Goal: Task Accomplishment & Management: Use online tool/utility

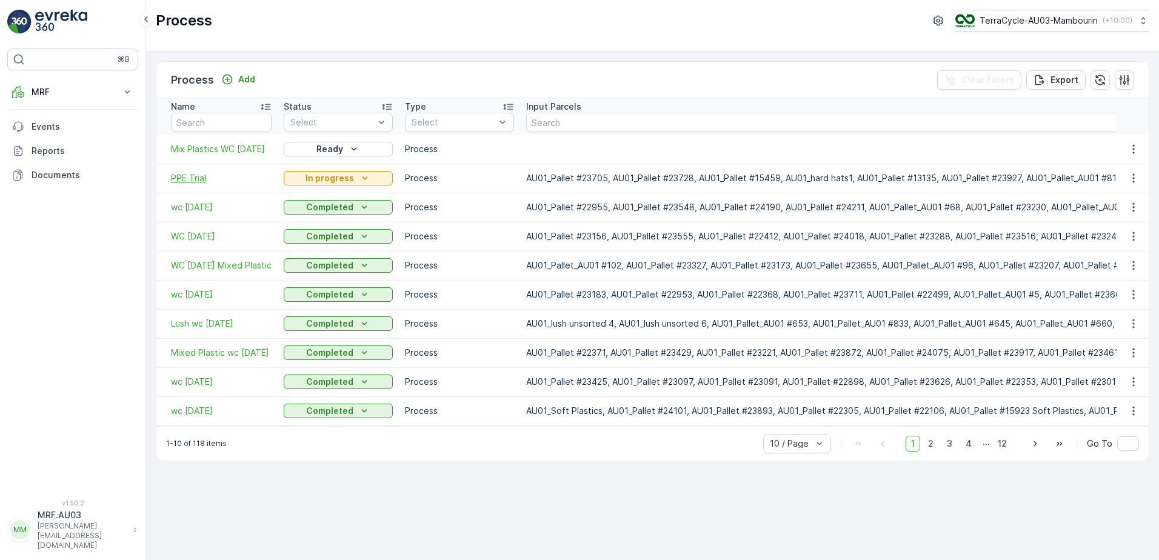
click at [184, 178] on span "PPE Trial" at bounding box center [221, 178] width 101 height 12
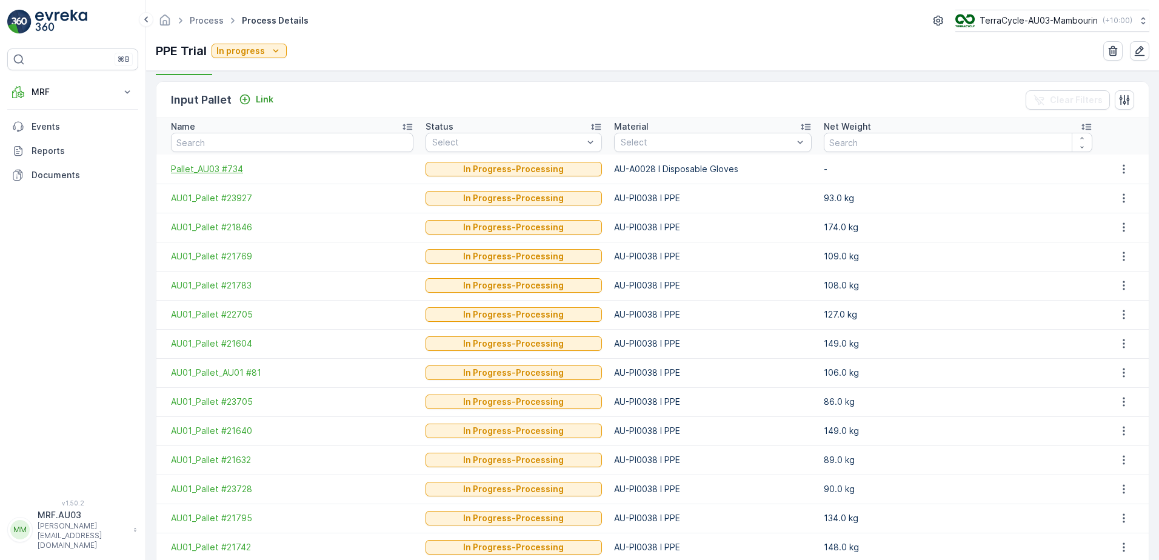
scroll to position [303, 0]
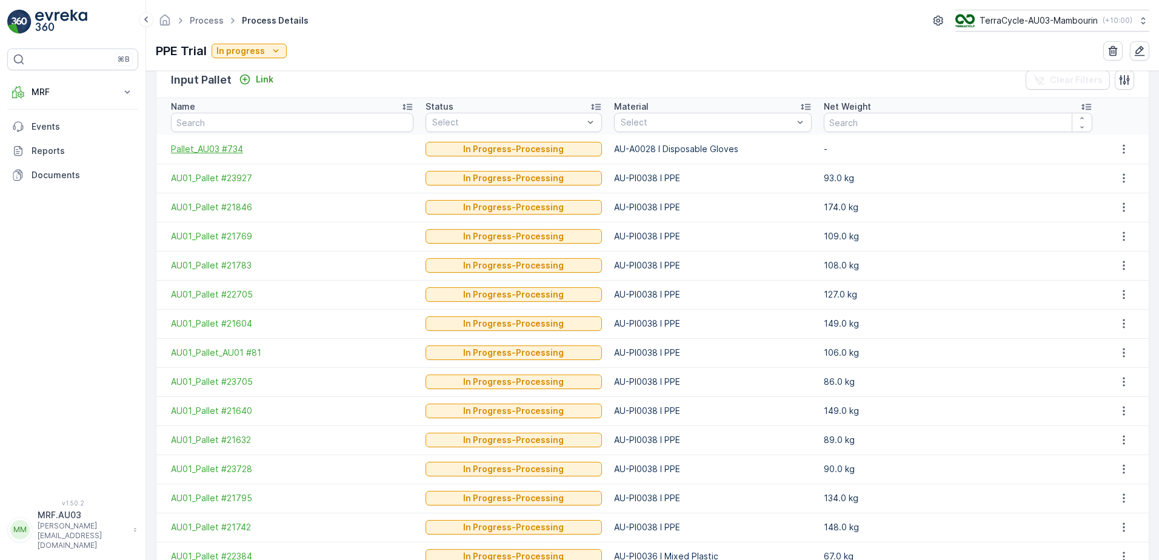
click at [207, 148] on span "Pallet_AU03 #734" at bounding box center [292, 149] width 242 height 12
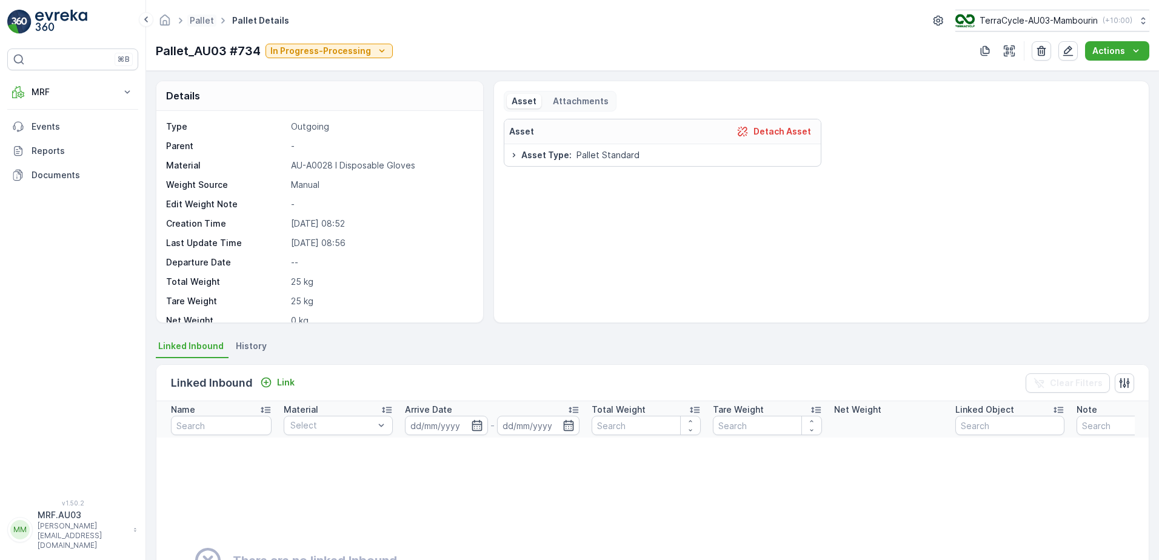
click at [212, 15] on span "Pallet" at bounding box center [201, 21] width 29 height 12
click at [125, 90] on icon at bounding box center [127, 92] width 12 height 12
click at [93, 163] on link "Process" at bounding box center [82, 163] width 112 height 17
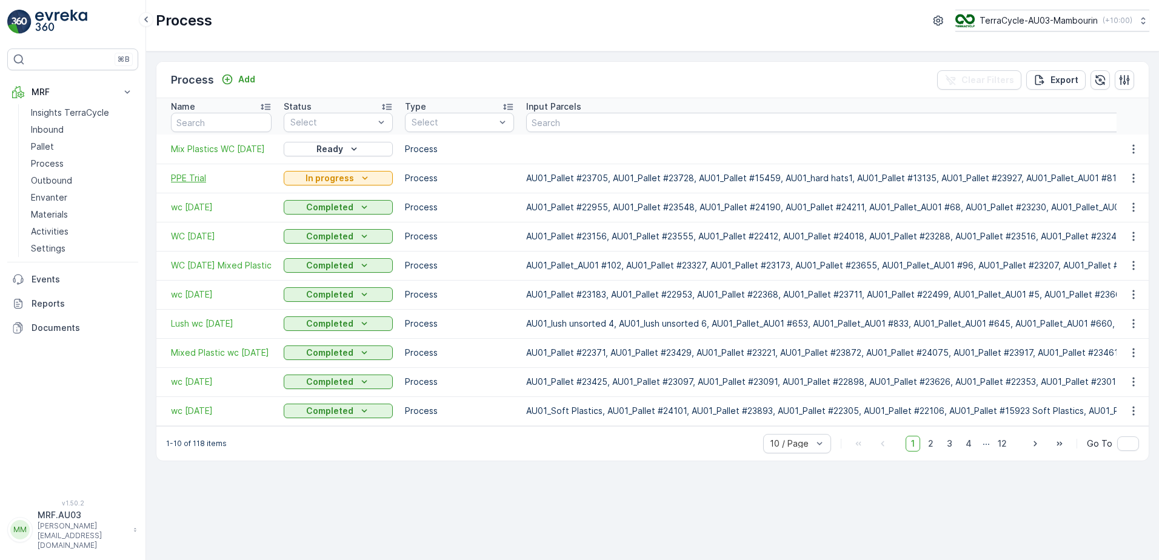
click at [202, 181] on span "PPE Trial" at bounding box center [221, 178] width 101 height 12
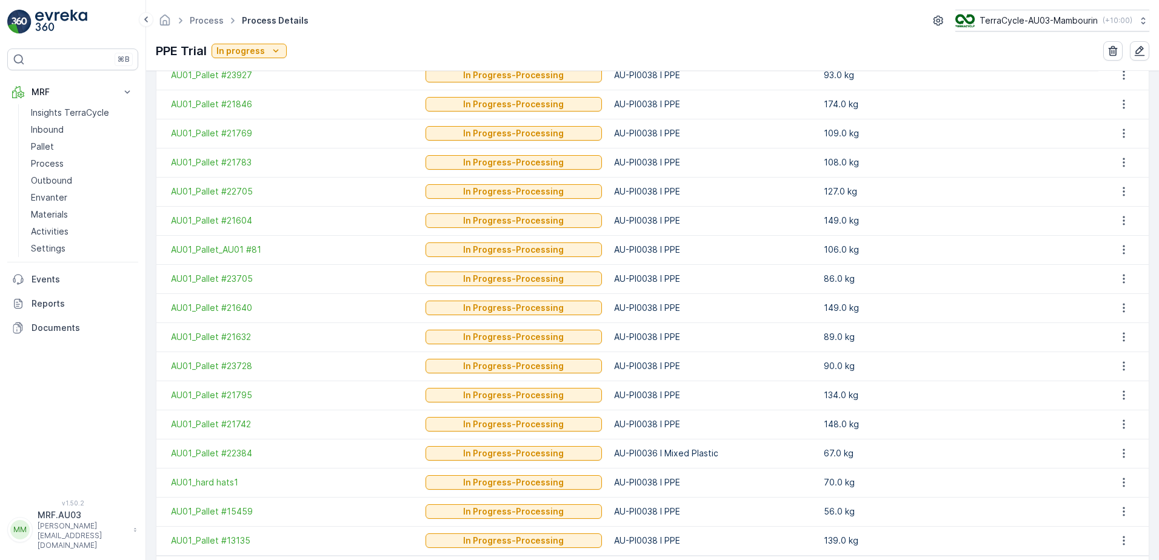
scroll to position [424, 0]
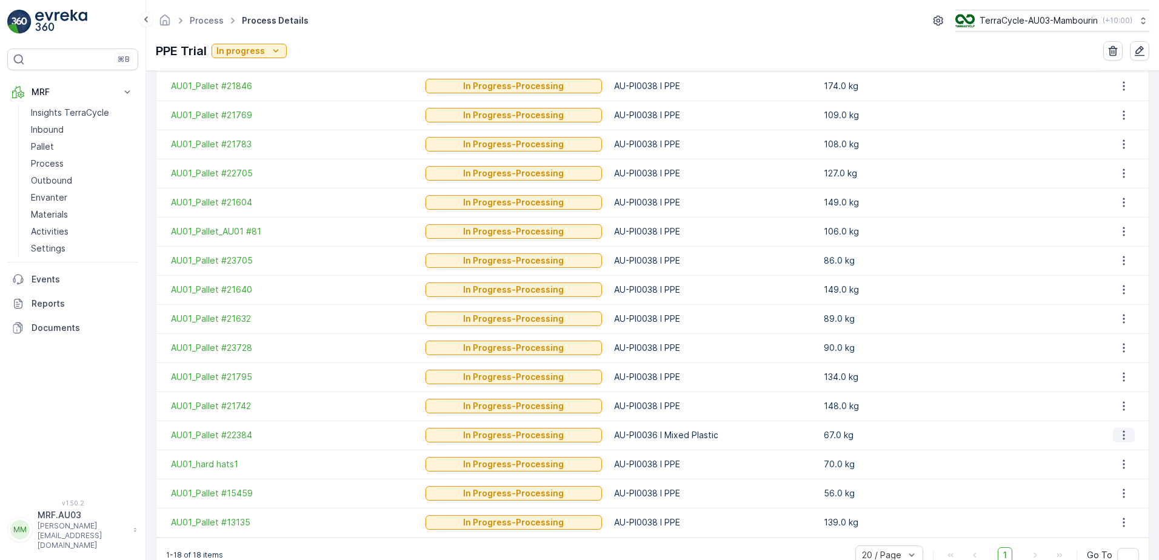
click at [1118, 434] on icon "button" at bounding box center [1124, 435] width 12 height 12
click at [1125, 446] on div "Detach" at bounding box center [1130, 453] width 39 height 17
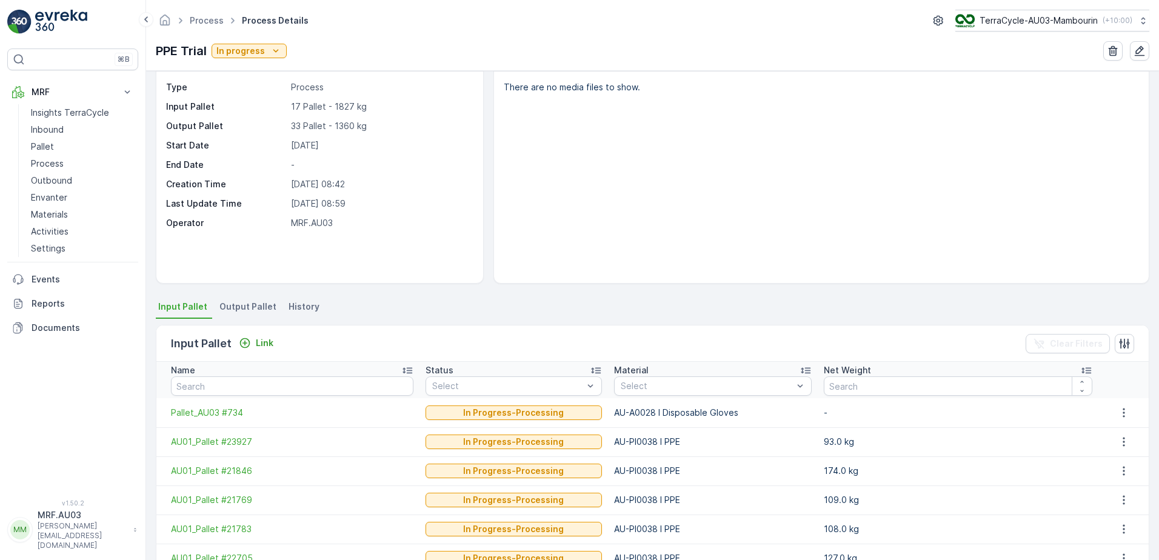
scroll to position [61, 0]
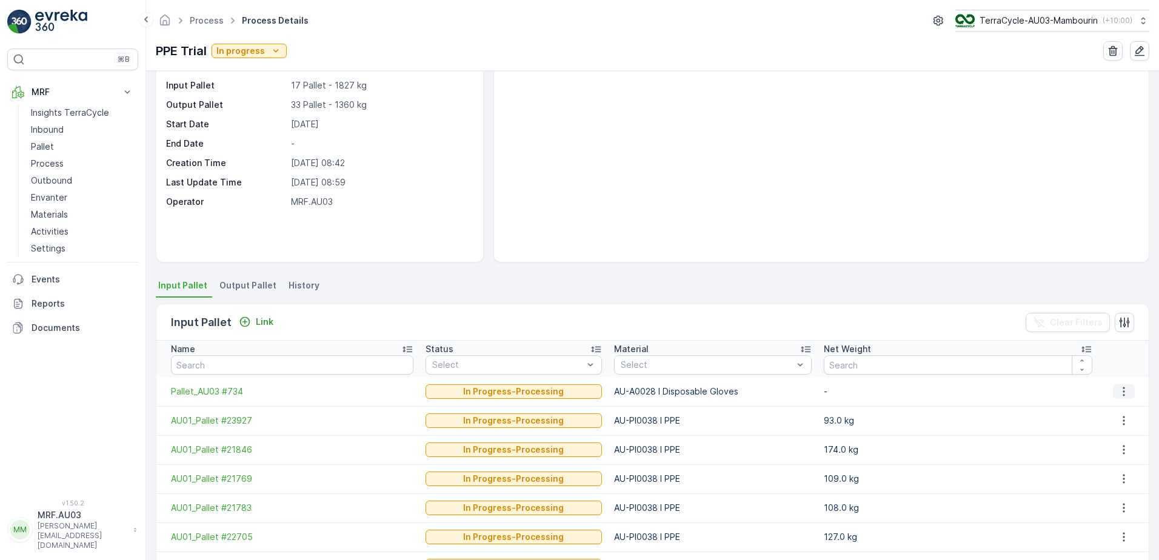
click at [1123, 387] on icon "button" at bounding box center [1124, 391] width 12 height 12
click at [1131, 410] on span "Detach" at bounding box center [1131, 410] width 30 height 12
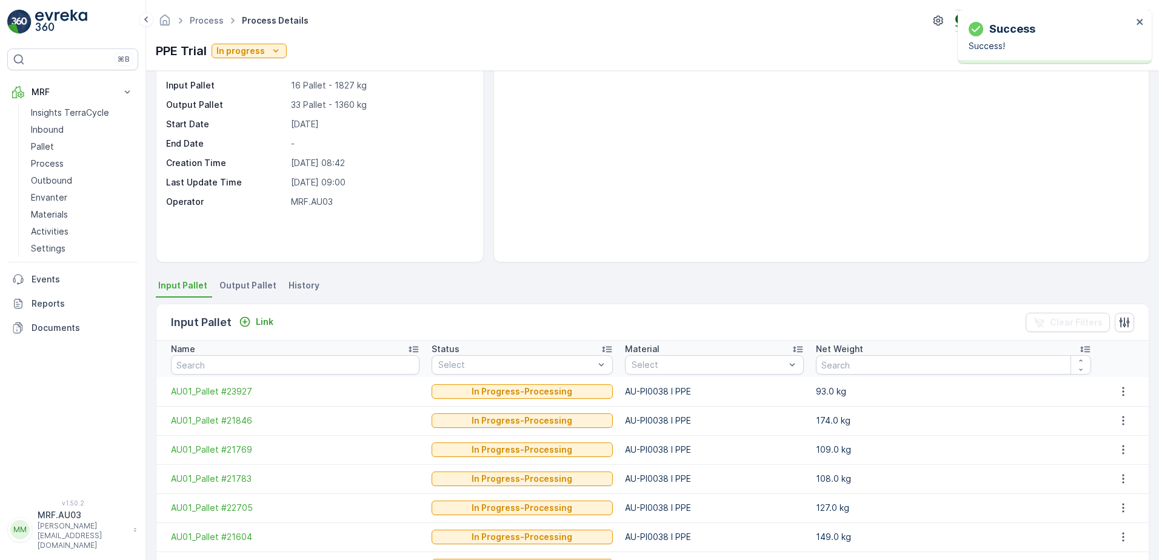
click at [248, 284] on span "Output Pallet" at bounding box center [247, 285] width 57 height 12
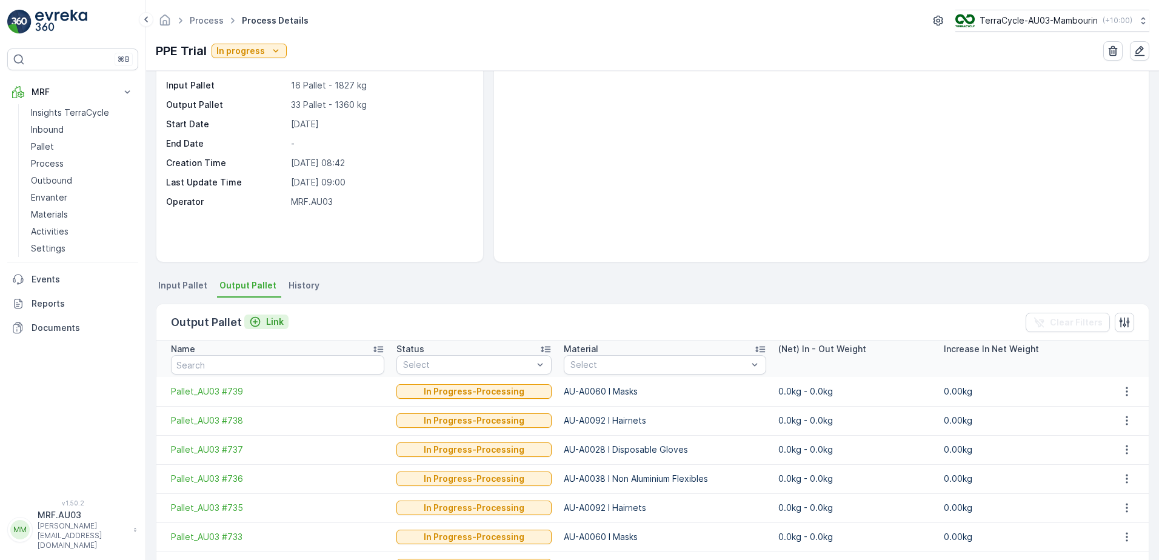
click at [270, 324] on p "Link" at bounding box center [275, 322] width 18 height 12
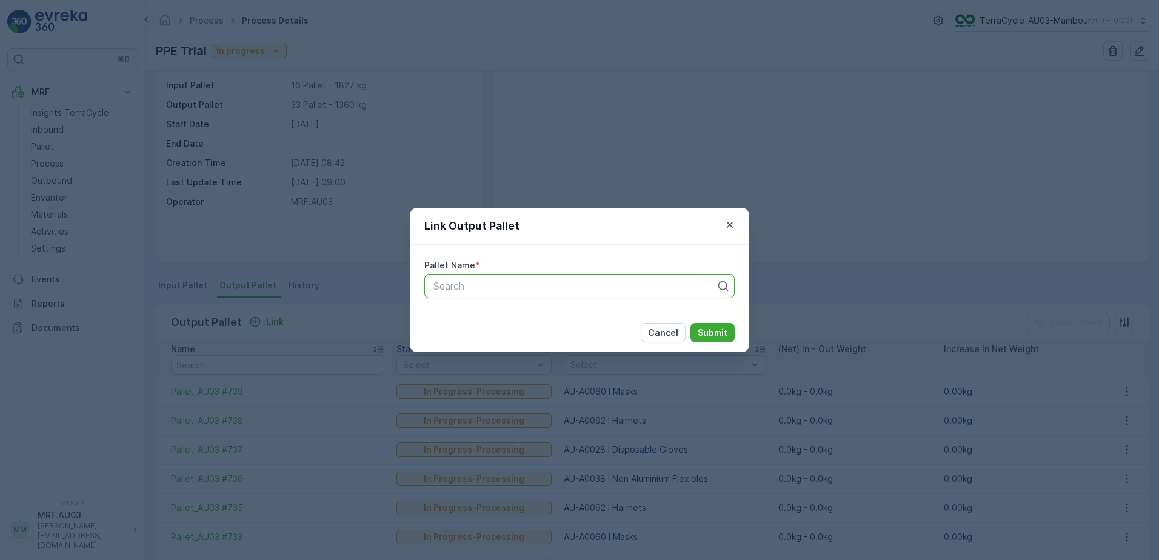
click at [455, 294] on div "Search" at bounding box center [579, 286] width 310 height 24
type input "734"
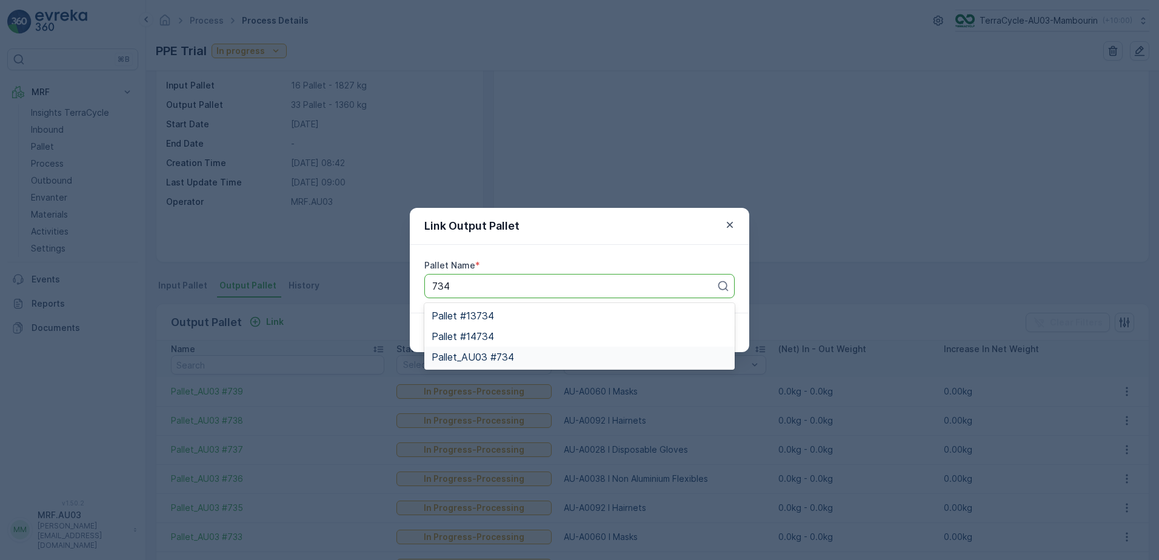
click at [476, 356] on span "Pallet_AU03 #734" at bounding box center [473, 357] width 82 height 11
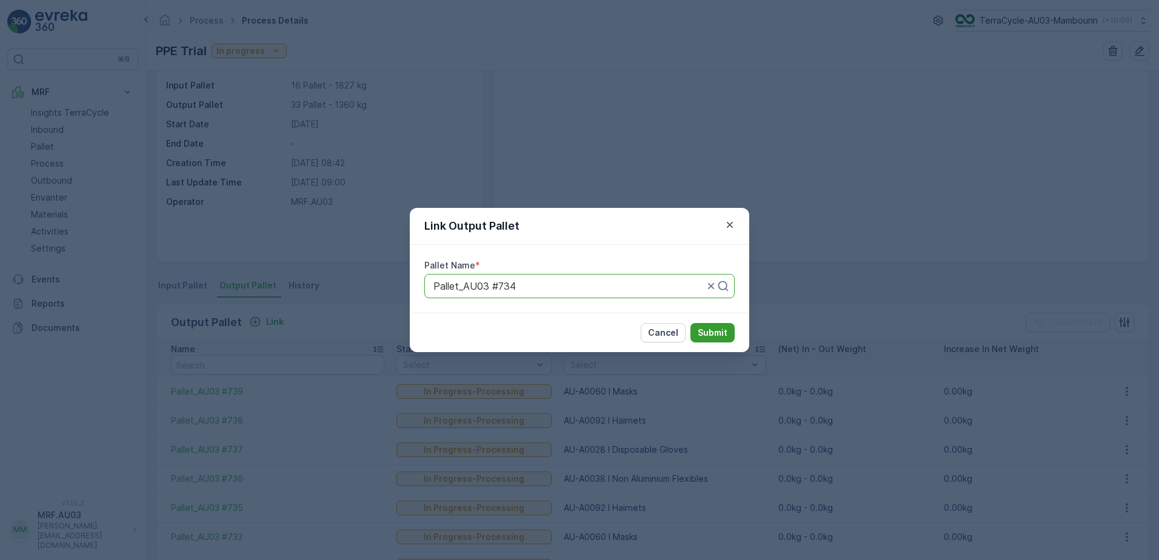
click at [720, 331] on p "Submit" at bounding box center [713, 333] width 30 height 12
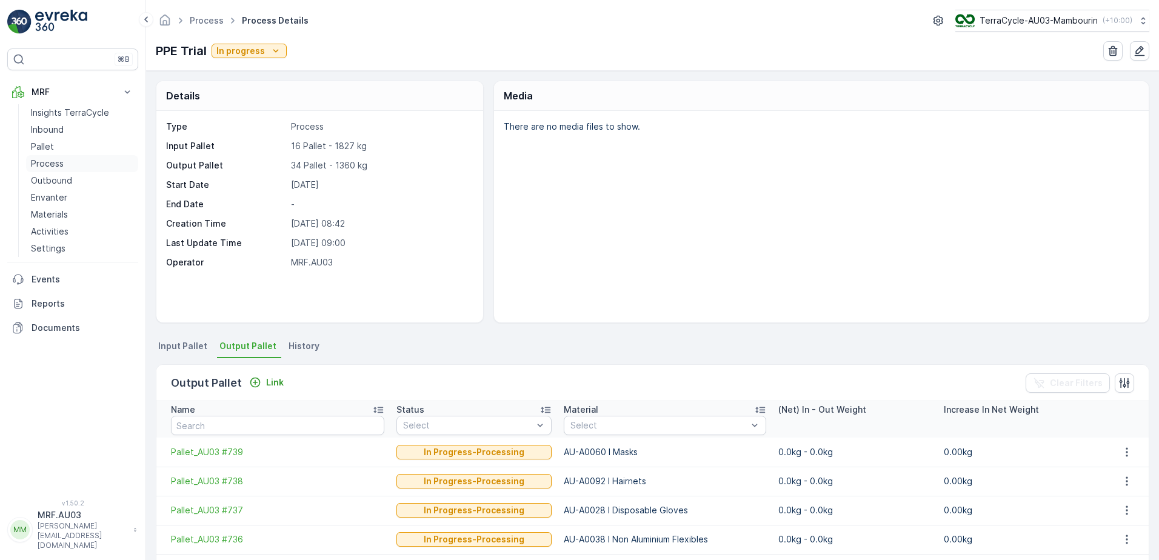
click at [63, 165] on link "Process" at bounding box center [82, 163] width 112 height 17
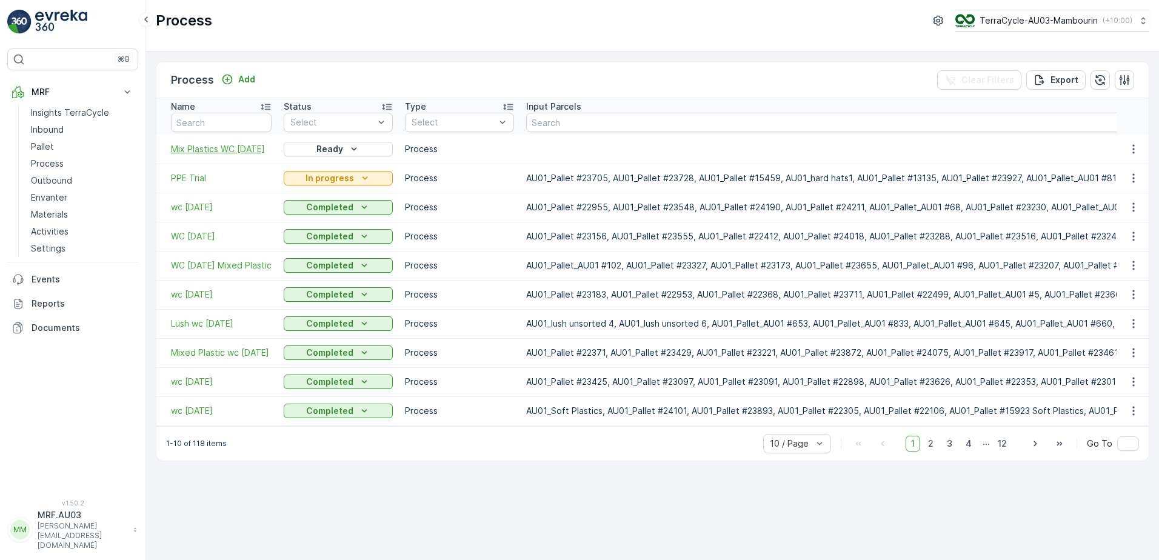
click at [228, 151] on span "Mix Plastics WC [DATE]" at bounding box center [221, 149] width 101 height 12
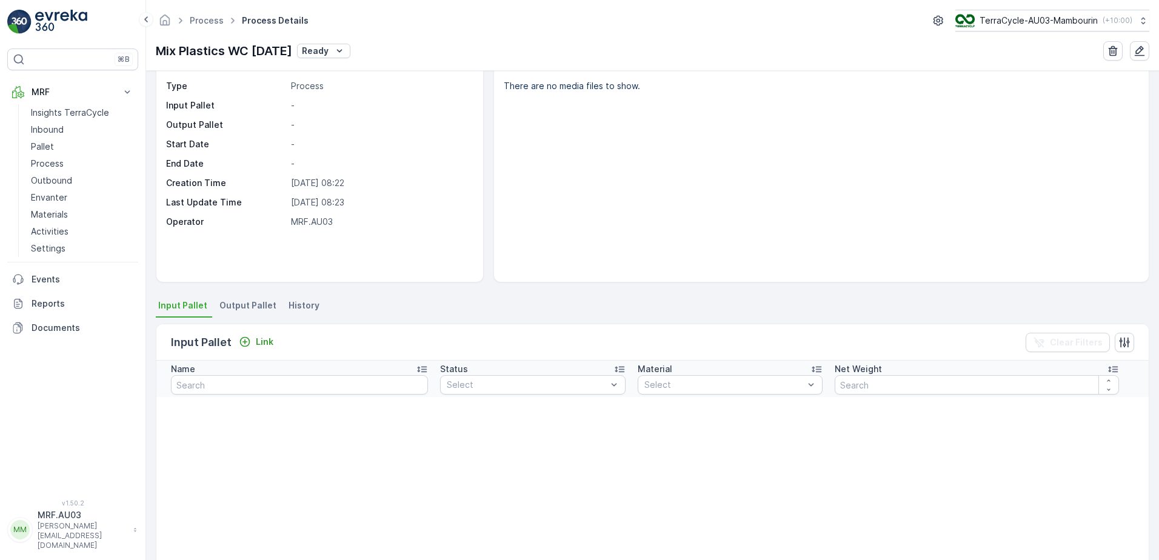
scroll to position [61, 0]
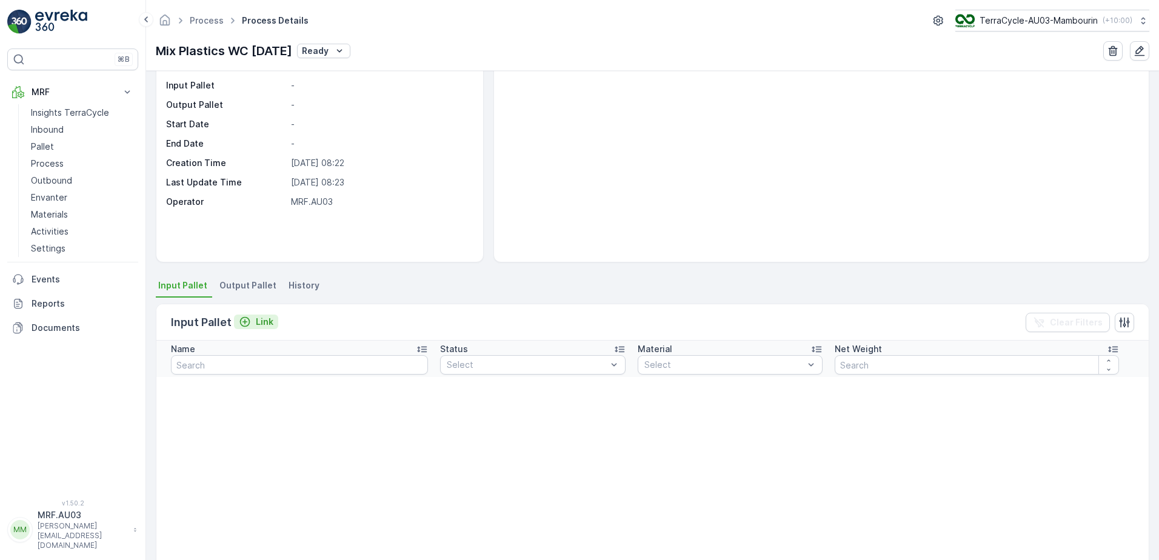
click at [245, 322] on icon "Link" at bounding box center [245, 322] width 12 height 12
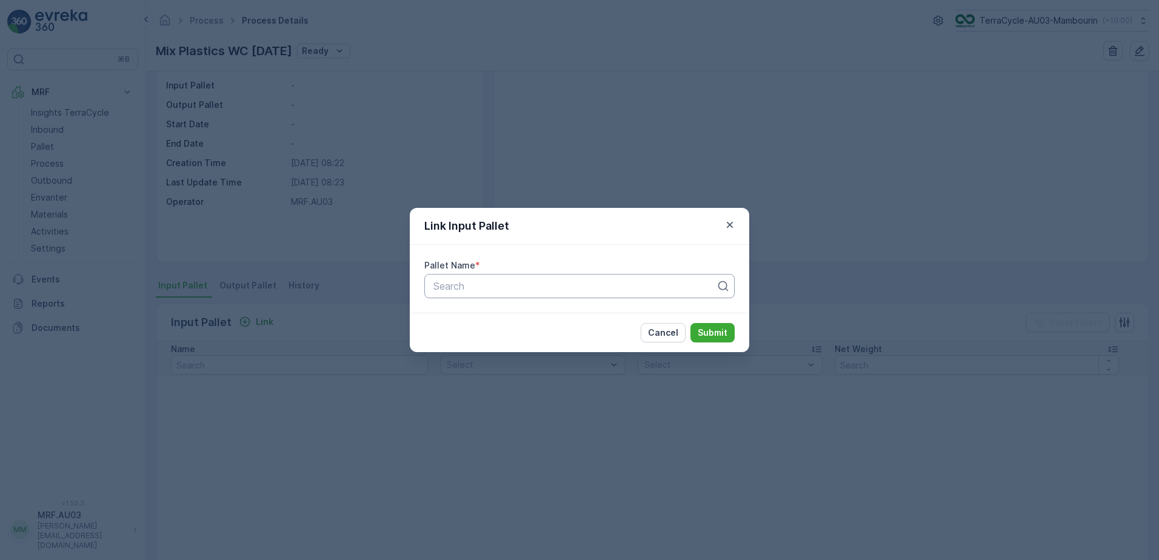
click at [515, 285] on div at bounding box center [574, 286] width 285 height 11
type input "22384"
click at [530, 315] on div "AU01_Pallet #22384" at bounding box center [580, 315] width 296 height 11
click at [712, 327] on p "Submit" at bounding box center [713, 333] width 30 height 12
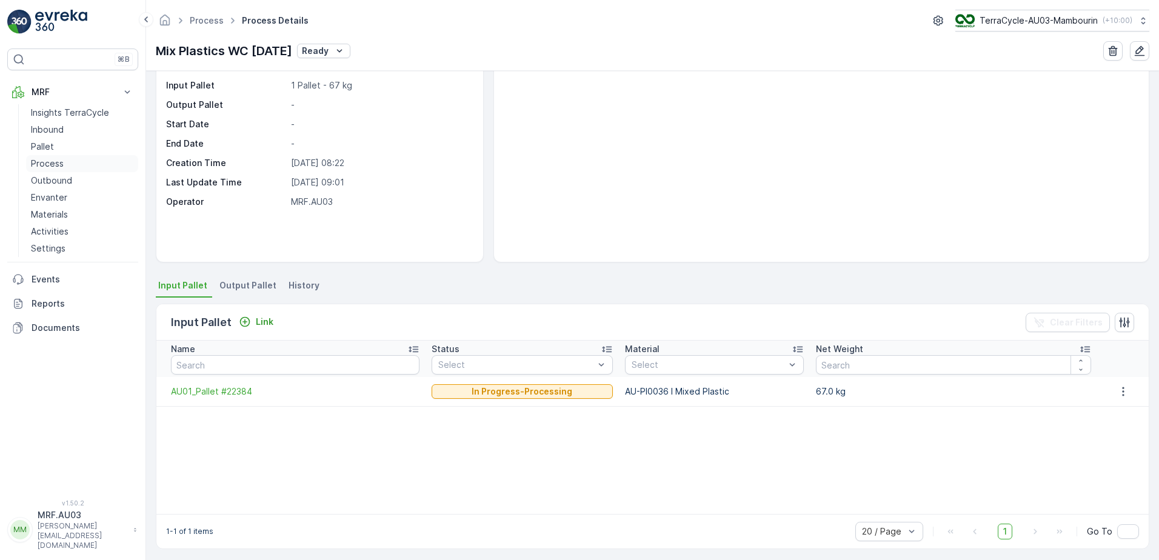
click at [56, 170] on link "Process" at bounding box center [82, 163] width 112 height 17
